Goal: Transaction & Acquisition: Purchase product/service

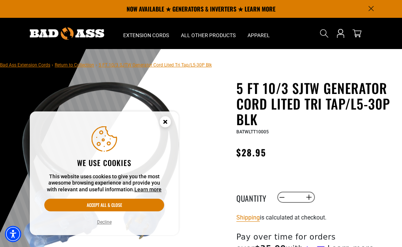
click at [102, 225] on button "Decline" at bounding box center [104, 222] width 19 height 7
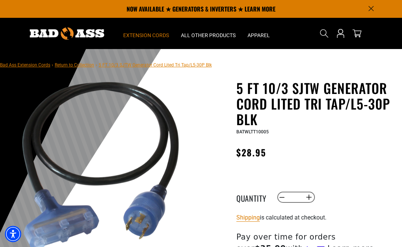
click at [142, 35] on span "Extension Cords" at bounding box center [146, 35] width 46 height 7
click at [144, 33] on span "Extension Cords" at bounding box center [146, 35] width 46 height 7
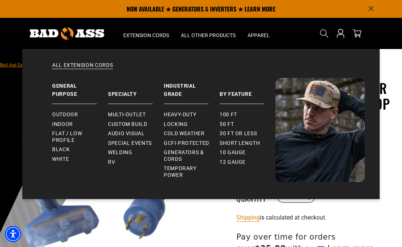
click at [57, 115] on span "Outdoor" at bounding box center [65, 115] width 26 height 7
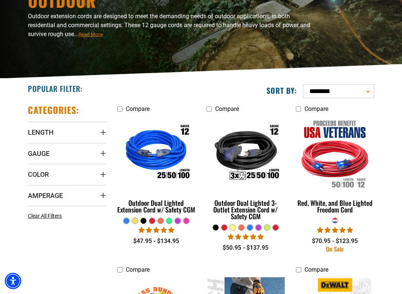
scroll to position [91, 0]
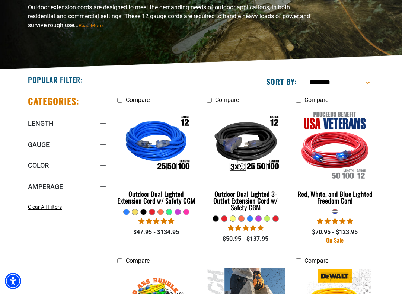
click at [39, 121] on span "Length" at bounding box center [41, 123] width 26 height 9
